Goal: Task Accomplishment & Management: Complete application form

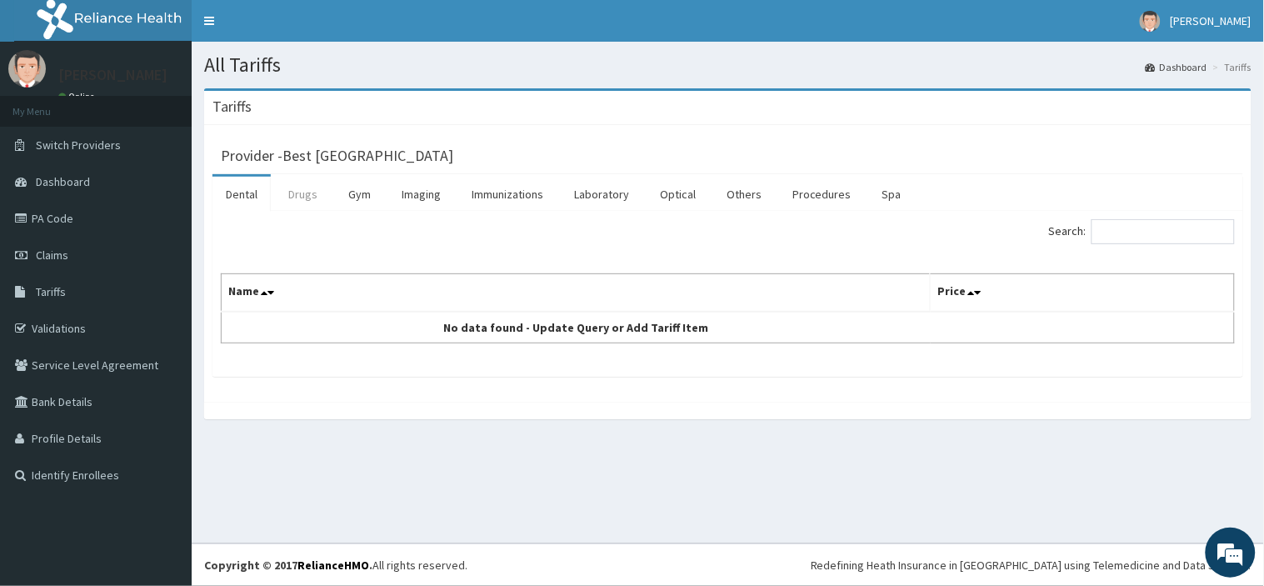
click at [300, 209] on link "Drugs" at bounding box center [303, 194] width 56 height 35
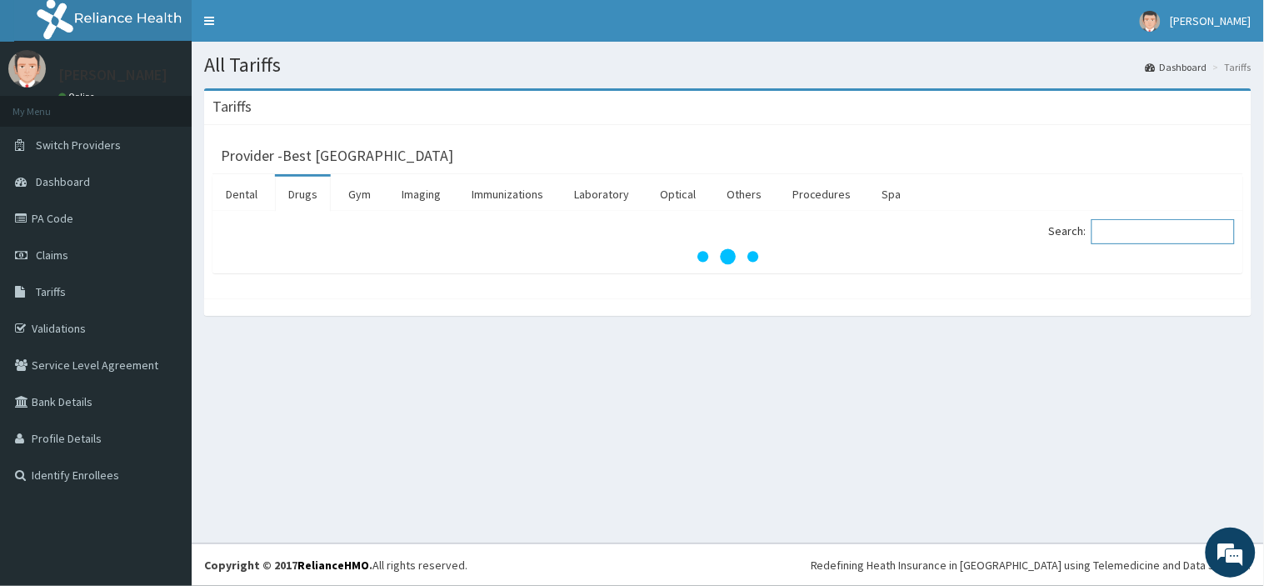
click at [1127, 233] on input "Search:" at bounding box center [1163, 231] width 143 height 25
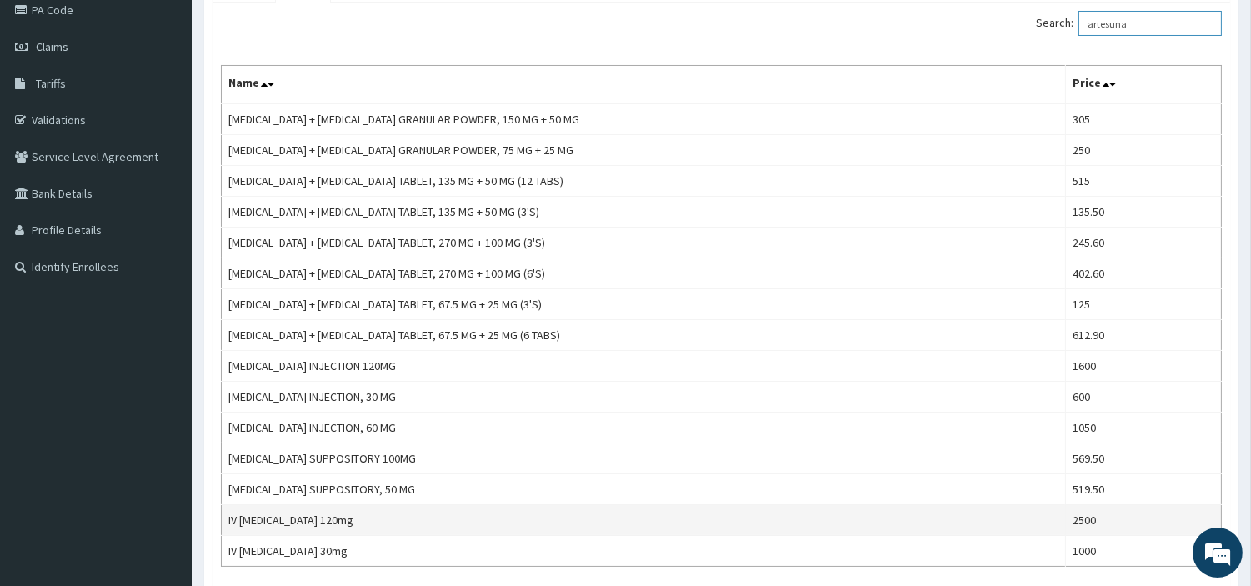
scroll to position [338, 0]
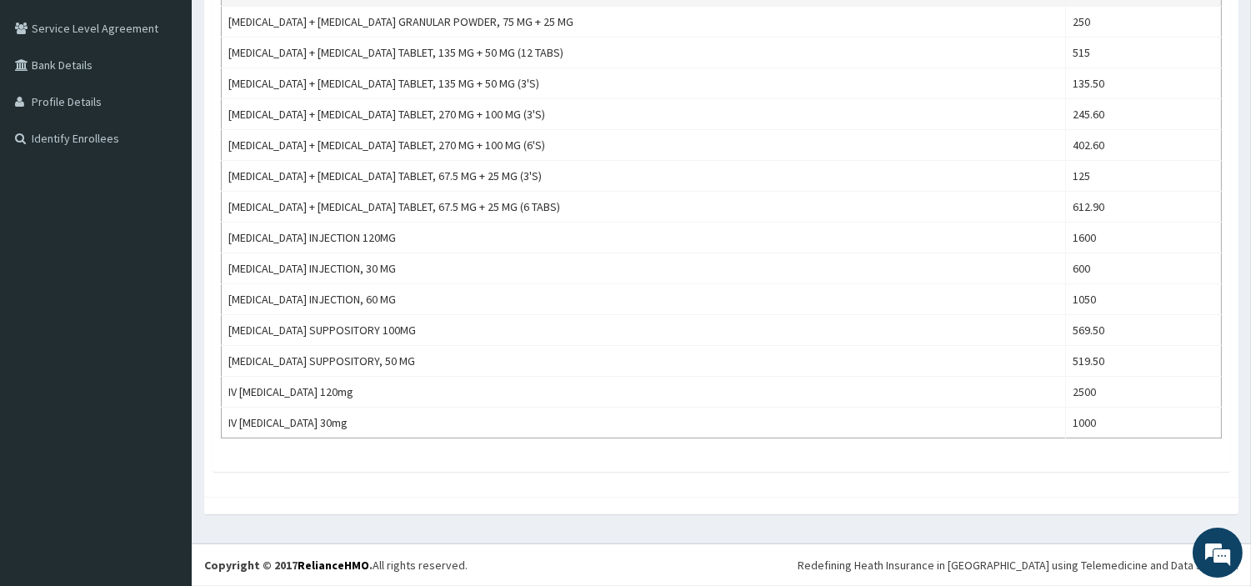
type input "artesuna"
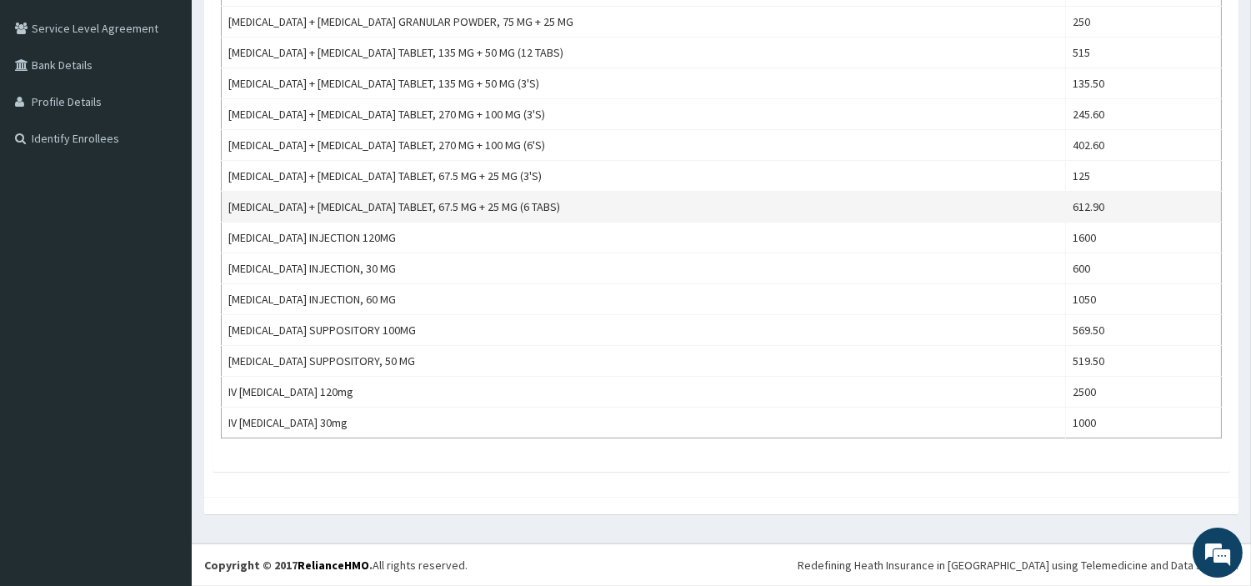
scroll to position [0, 0]
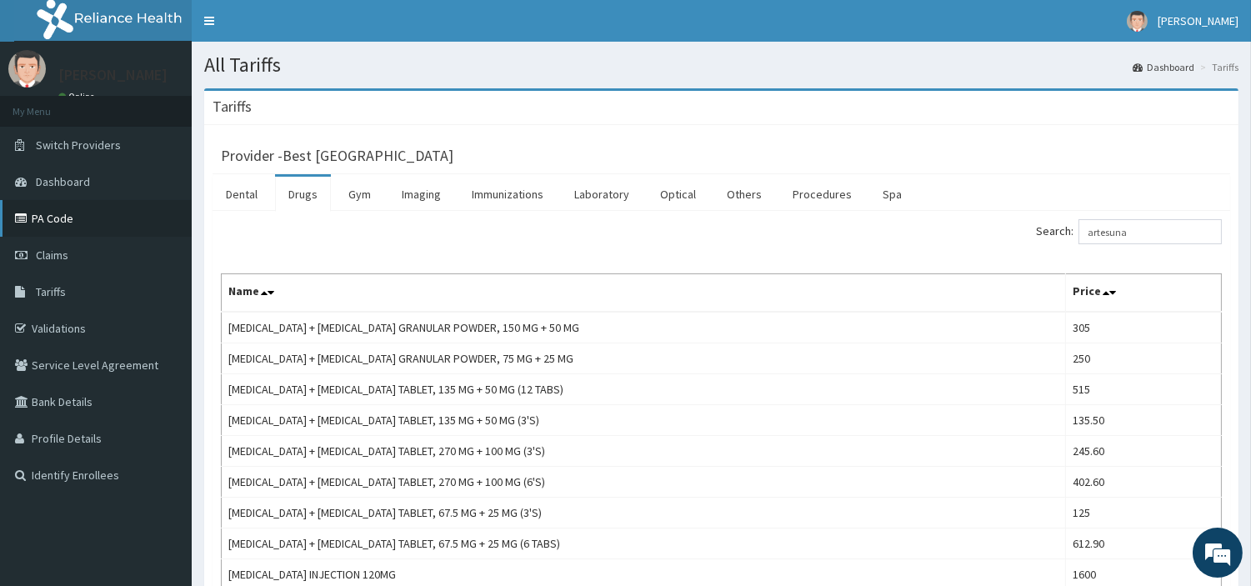
click at [53, 215] on link "PA Code" at bounding box center [96, 218] width 192 height 37
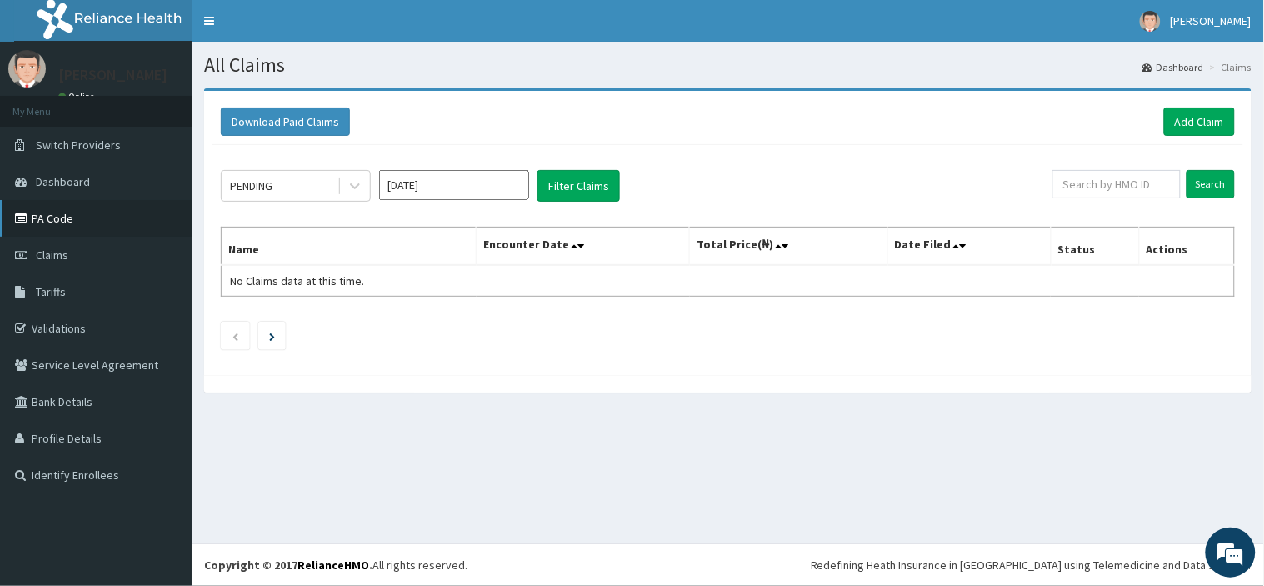
click at [61, 218] on link "PA Code" at bounding box center [96, 218] width 192 height 37
click at [1177, 114] on link "Add Claim" at bounding box center [1199, 122] width 71 height 28
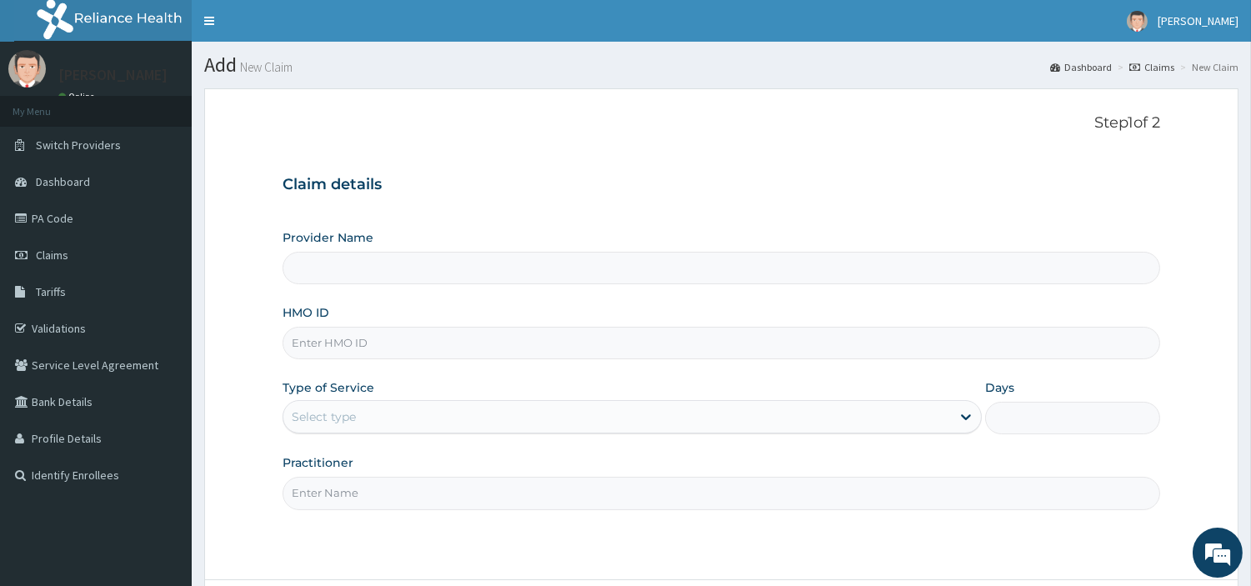
click at [301, 348] on input "HMO ID" at bounding box center [722, 343] width 878 height 33
paste input "SOD/10065/A"
type input "SOD/10065/A"
type input "Best [GEOGRAPHIC_DATA]"
type input "SOD/10065/A"
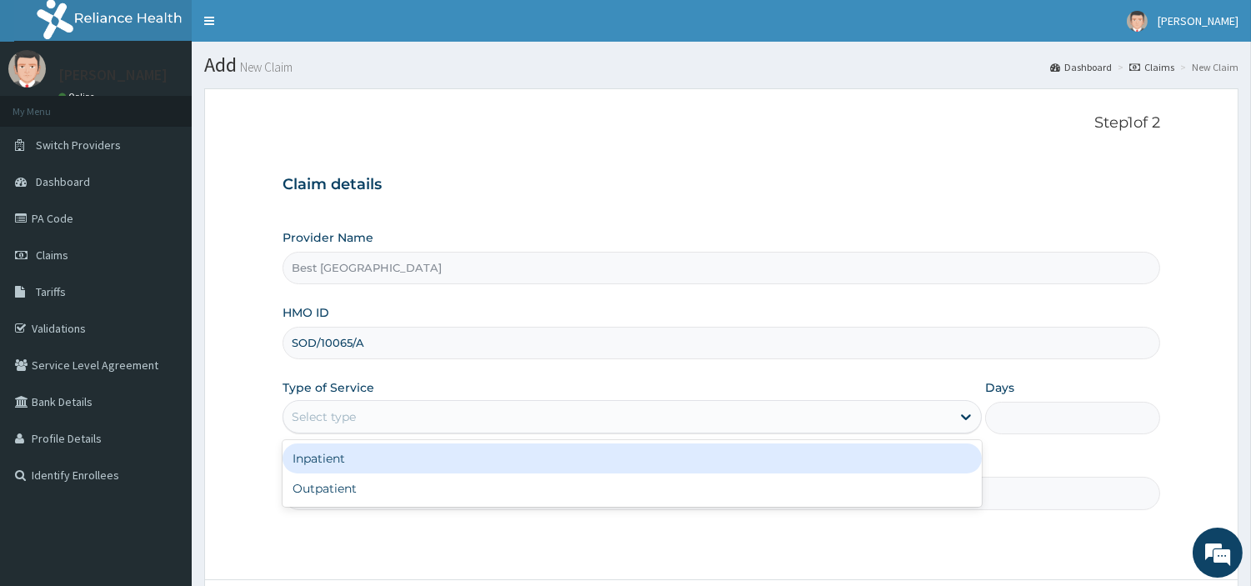
click at [372, 412] on div "Select type" at bounding box center [617, 416] width 668 height 27
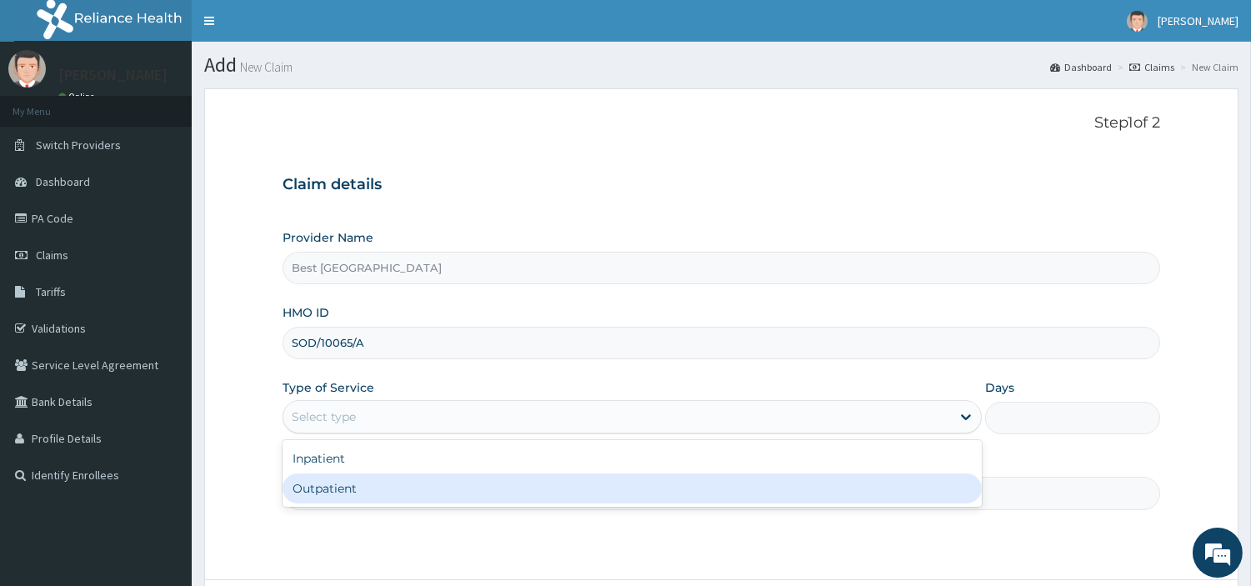
click at [325, 485] on div "Outpatient" at bounding box center [632, 488] width 699 height 30
type input "1"
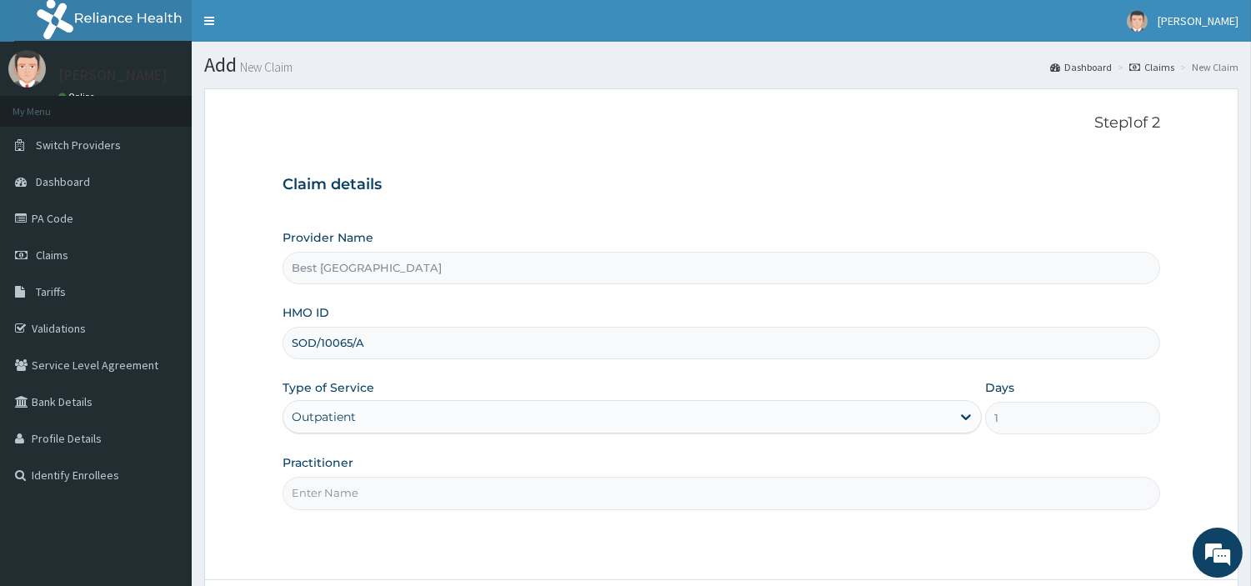
click at [505, 488] on input "Practitioner" at bounding box center [722, 493] width 878 height 33
type input "DR [PERSON_NAME]"
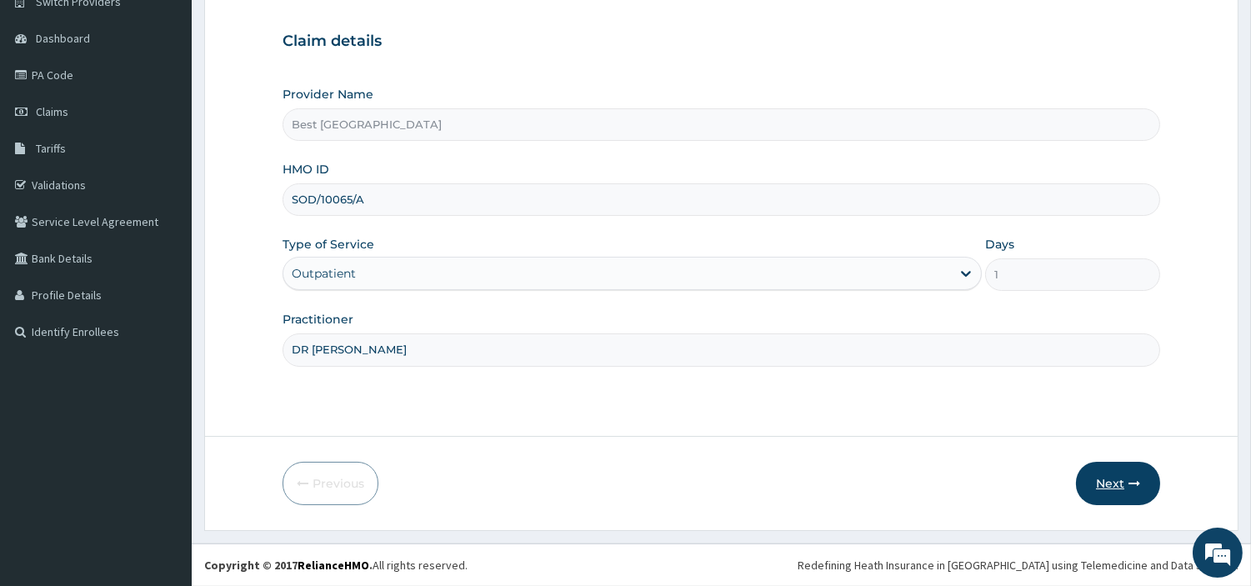
click at [1112, 481] on button "Next" at bounding box center [1118, 483] width 84 height 43
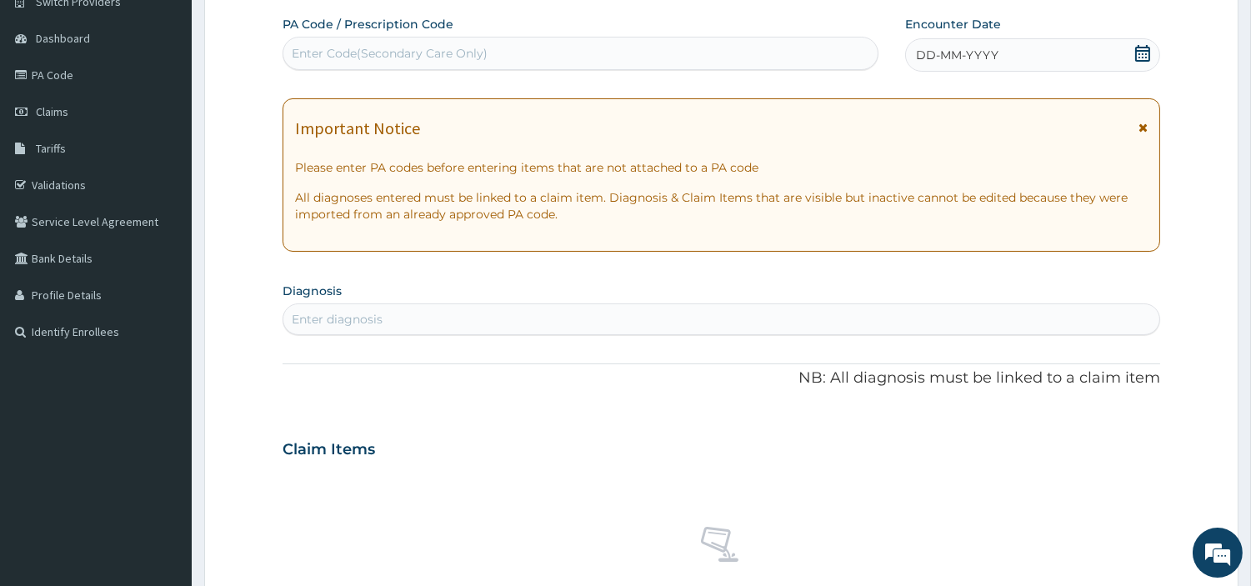
scroll to position [0, 0]
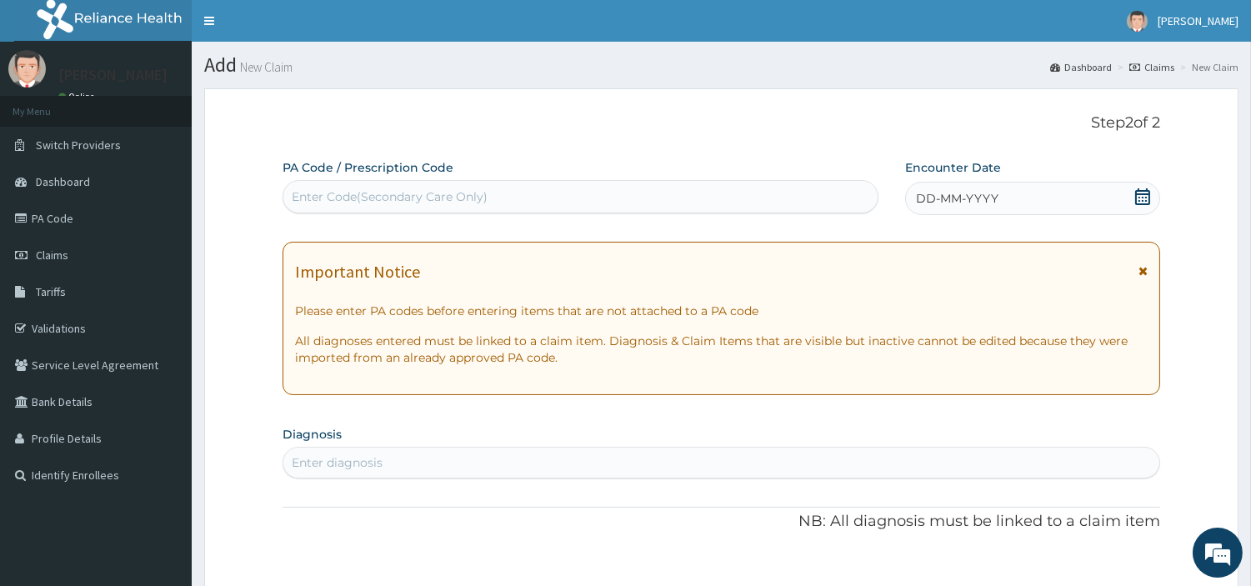
click at [311, 183] on div "Enter Code(Secondary Care Only)" at bounding box center [580, 196] width 594 height 27
paste input "PA/846EA9"
type input "PA/846EA9"
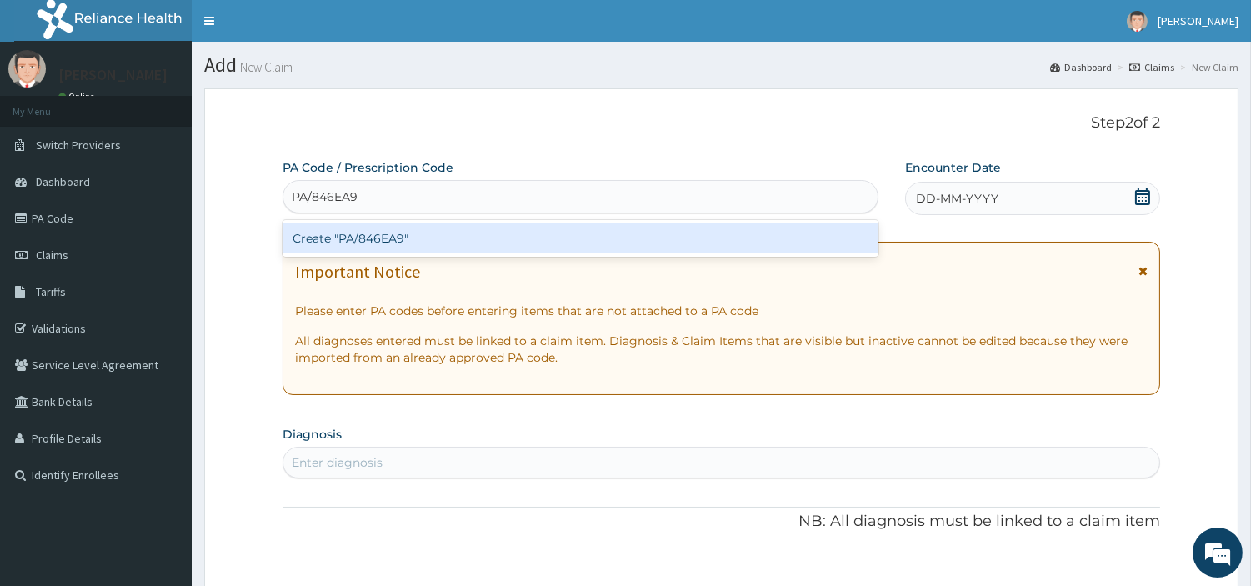
click at [376, 236] on div "Create "PA/846EA9"" at bounding box center [581, 238] width 596 height 30
